Goal: Task Accomplishment & Management: Manage account settings

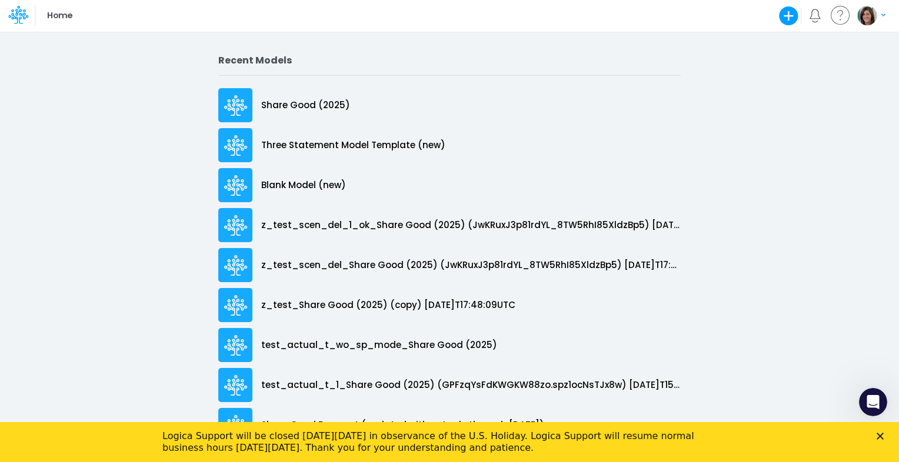
click at [878, 436] on icon "Close" at bounding box center [879, 436] width 7 height 7
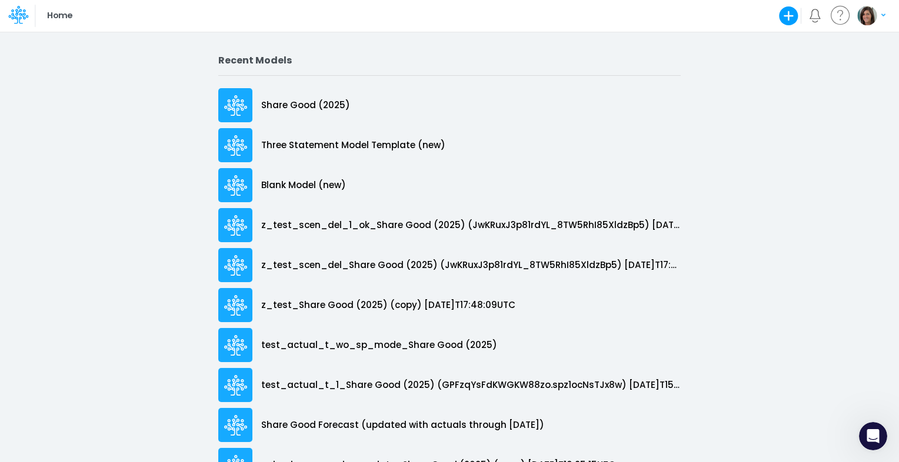
click at [868, 15] on img "button" at bounding box center [866, 15] width 19 height 19
click at [820, 70] on button "Log out" at bounding box center [823, 69] width 126 height 18
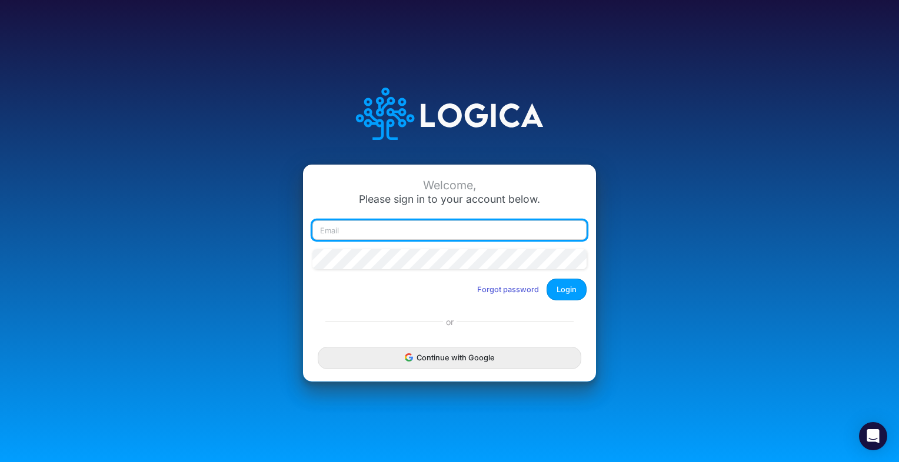
click at [454, 237] on input "email" at bounding box center [449, 231] width 274 height 20
click at [395, 236] on input "email" at bounding box center [449, 231] width 274 height 20
type input "leandro.castro+rp@logica.cloud"
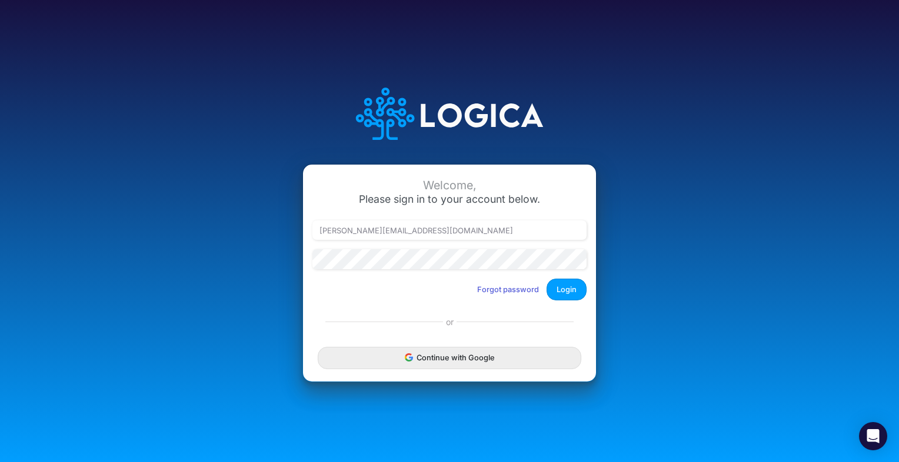
click at [586, 296] on div "Forgot password Login" at bounding box center [527, 290] width 117 height 22
click at [575, 291] on button "Login" at bounding box center [566, 290] width 40 height 22
